Goal: Task Accomplishment & Management: Complete application form

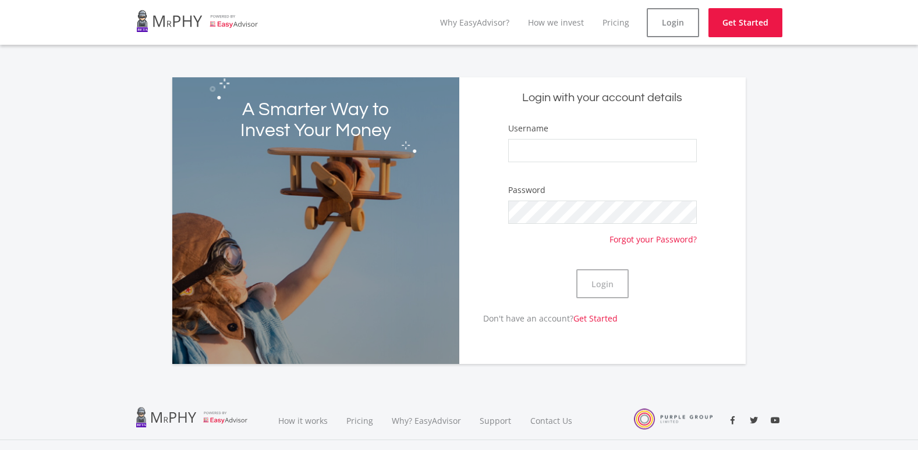
click at [568, 163] on div "Username" at bounding box center [602, 147] width 189 height 51
click at [563, 152] on input "Username" at bounding box center [602, 150] width 189 height 23
type input "BHULEKIWE32"
click at [610, 283] on button "Login" at bounding box center [602, 283] width 52 height 29
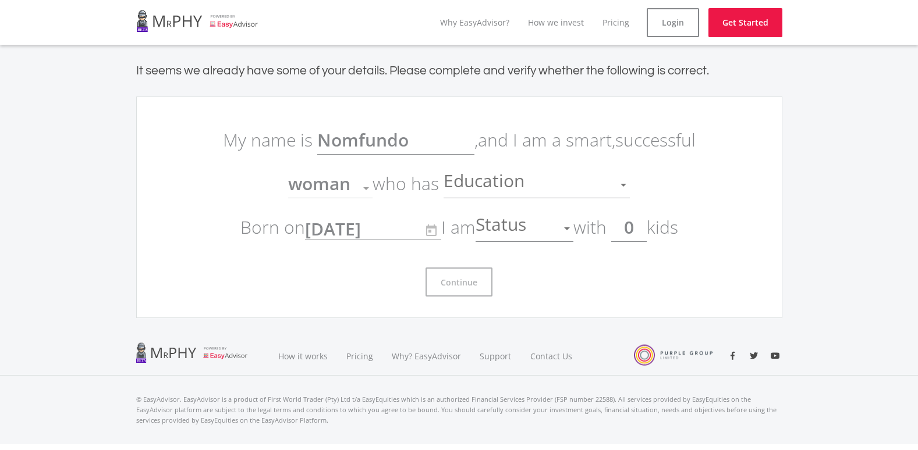
click at [642, 225] on input "0" at bounding box center [628, 227] width 35 height 29
type input "3"
click at [741, 26] on link "Get Started" at bounding box center [745, 22] width 74 height 29
